Goal: Download file/media

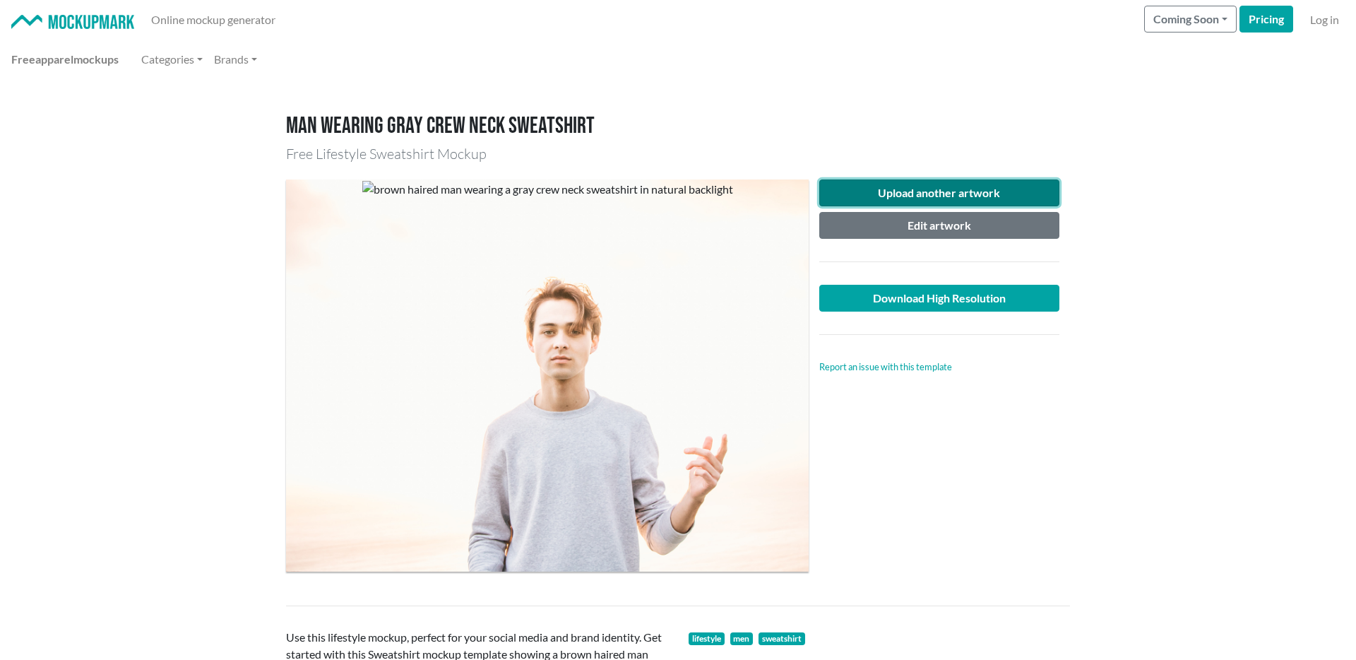
click at [927, 185] on button "Upload another artwork" at bounding box center [939, 192] width 240 height 27
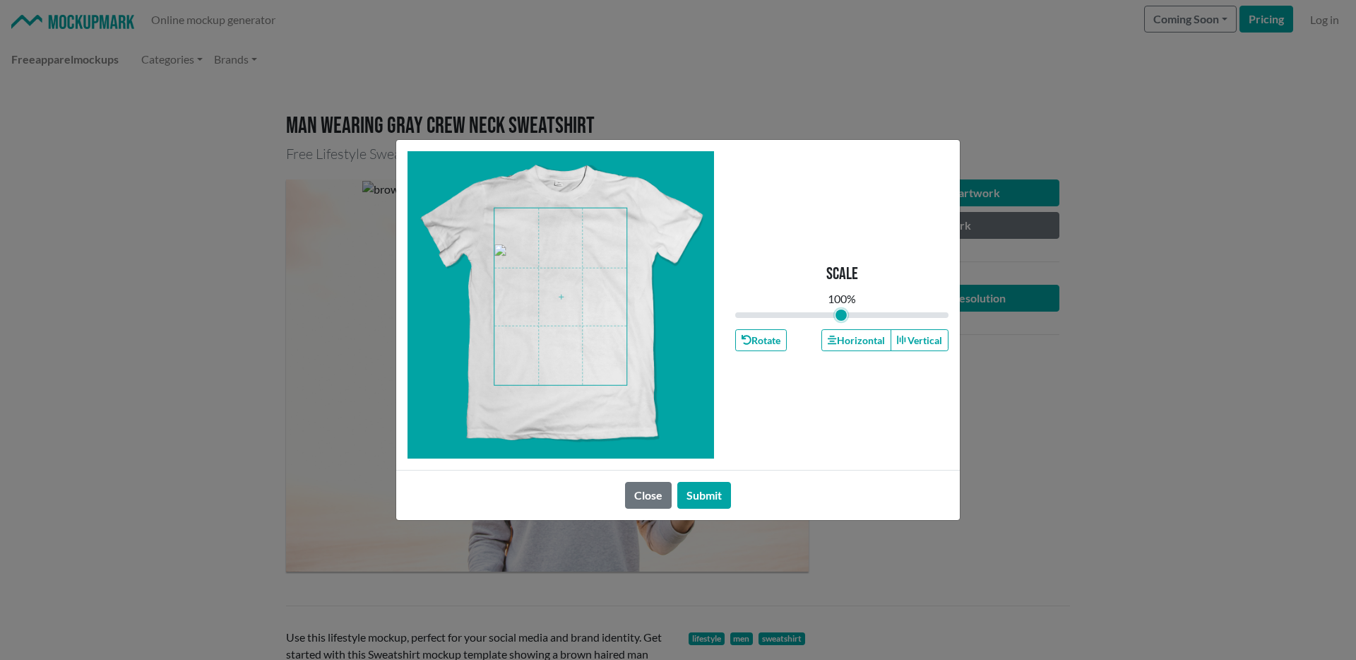
click at [841, 311] on input "range" at bounding box center [841, 315] width 213 height 16
drag, startPoint x: 841, startPoint y: 312, endPoint x: 822, endPoint y: 313, distance: 19.1
click at [822, 313] on input "range" at bounding box center [841, 315] width 213 height 16
click at [588, 285] on span at bounding box center [560, 296] width 132 height 177
click at [589, 239] on span at bounding box center [560, 296] width 132 height 177
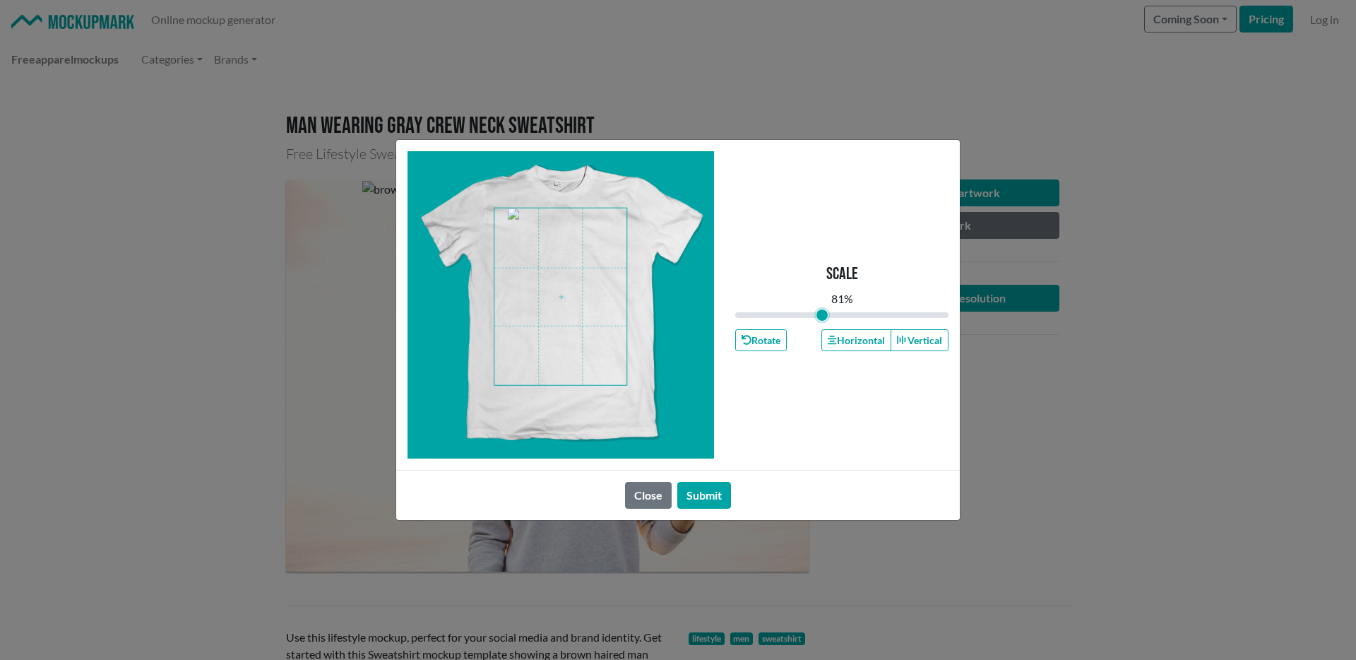
click at [826, 314] on input "range" at bounding box center [841, 315] width 213 height 16
drag, startPoint x: 826, startPoint y: 314, endPoint x: 819, endPoint y: 316, distance: 7.9
type input "0.78"
click at [819, 316] on input "range" at bounding box center [841, 315] width 213 height 16
click at [575, 237] on span at bounding box center [560, 296] width 132 height 177
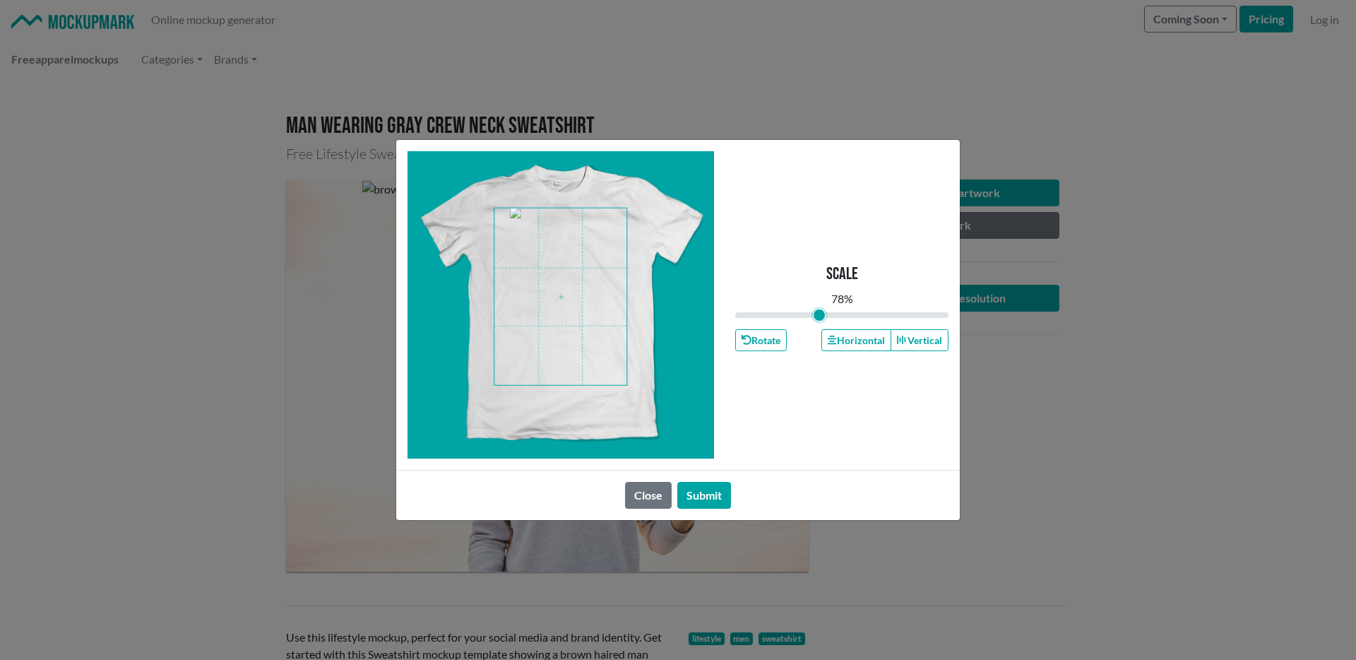
click at [574, 235] on span at bounding box center [560, 296] width 132 height 177
click at [685, 495] on button "Submit" at bounding box center [704, 495] width 54 height 27
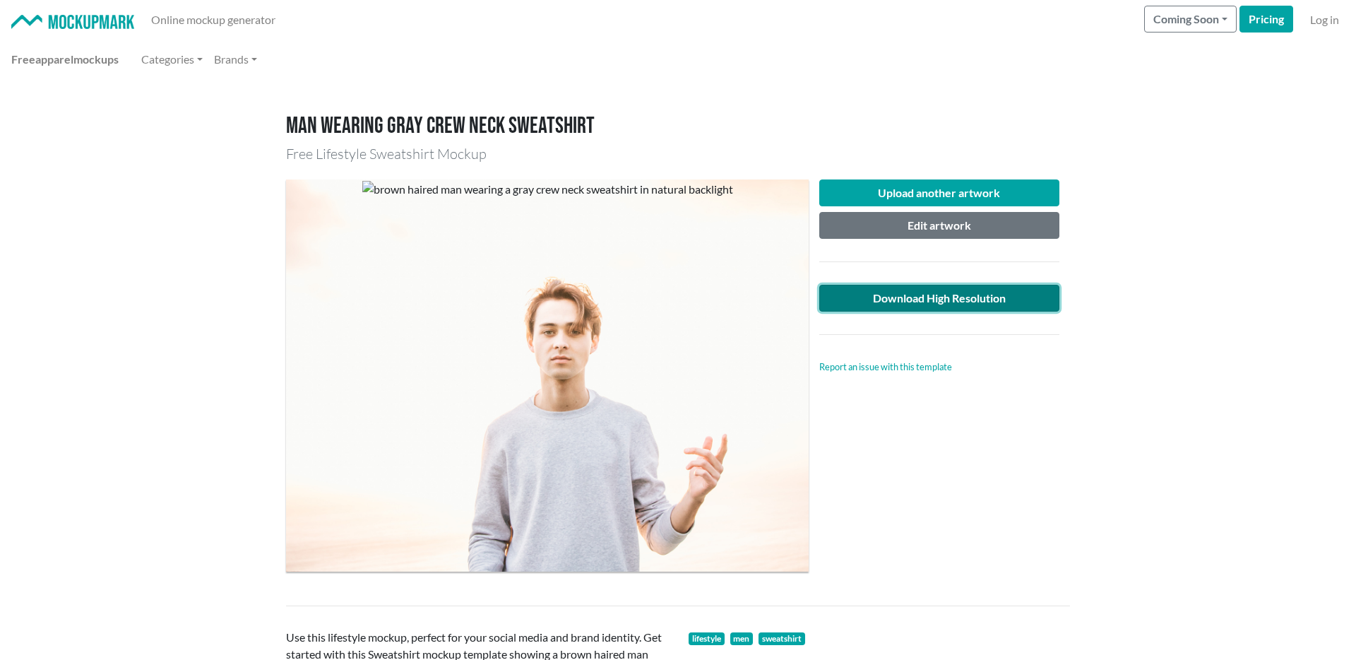
click at [1010, 297] on link "Download High Resolution" at bounding box center [939, 298] width 240 height 27
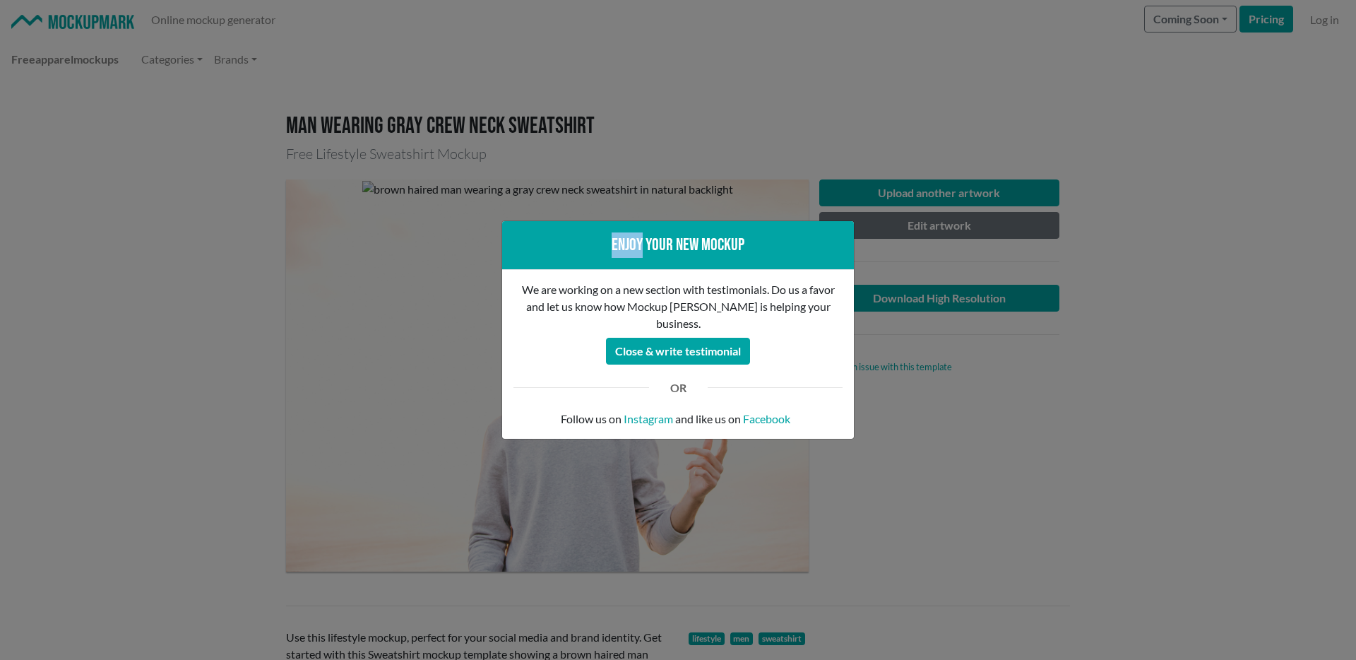
click at [1010, 297] on div "Enjoy your new mockup We are working on a new section with testimonials. Do us …" at bounding box center [678, 330] width 1356 height 660
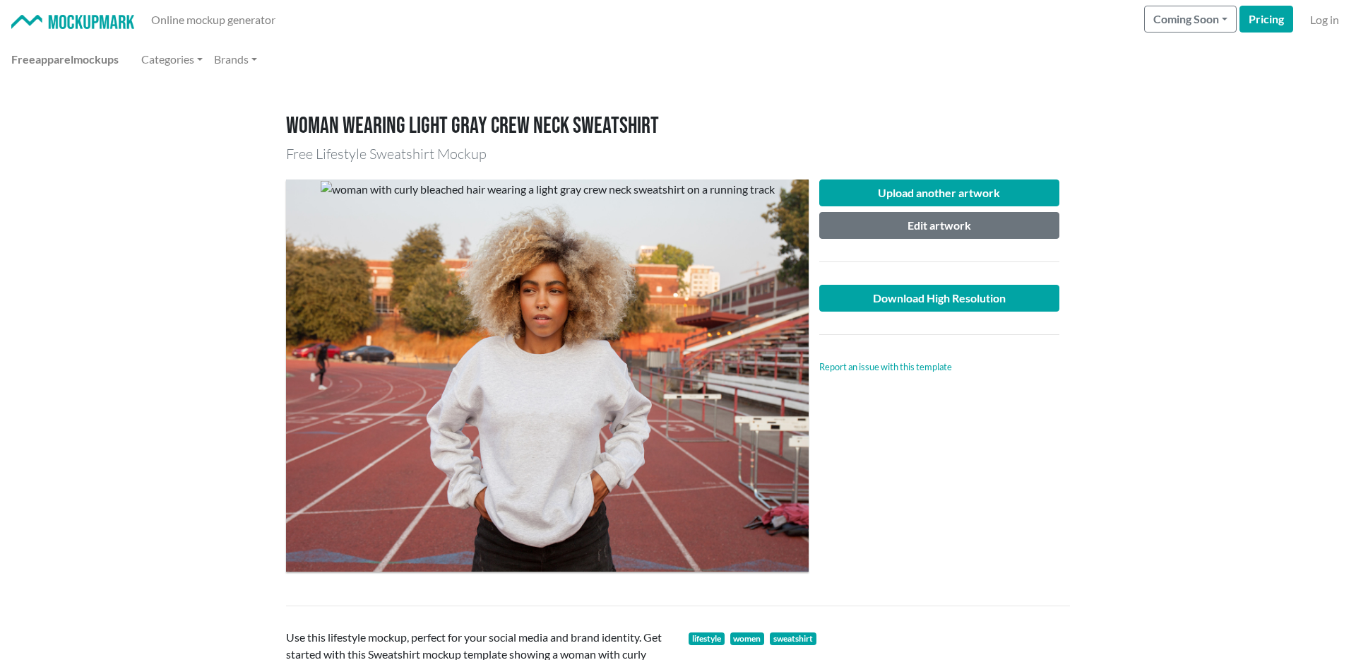
scroll to position [27, 0]
